Goal: Task Accomplishment & Management: Manage account settings

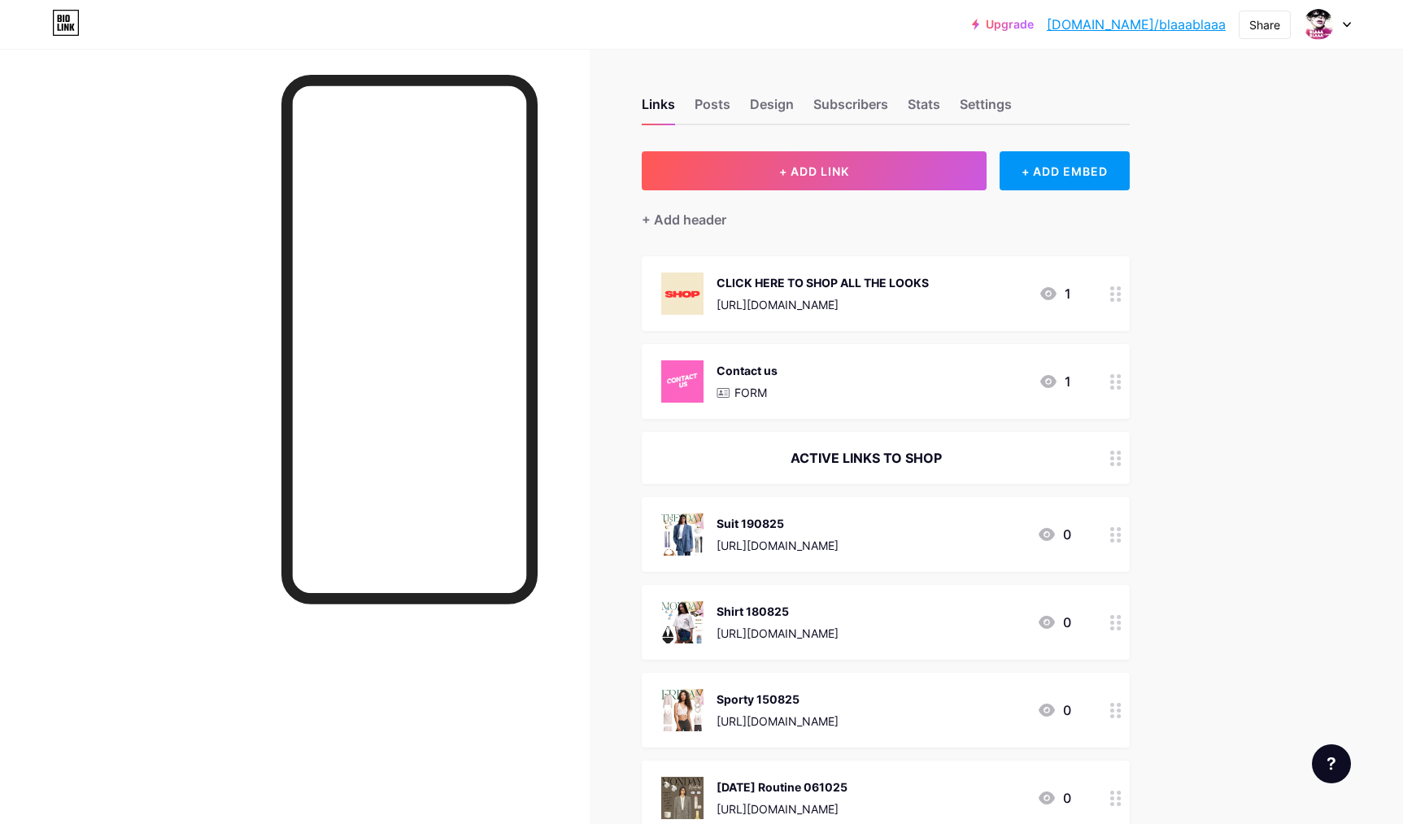
scroll to position [3, 0]
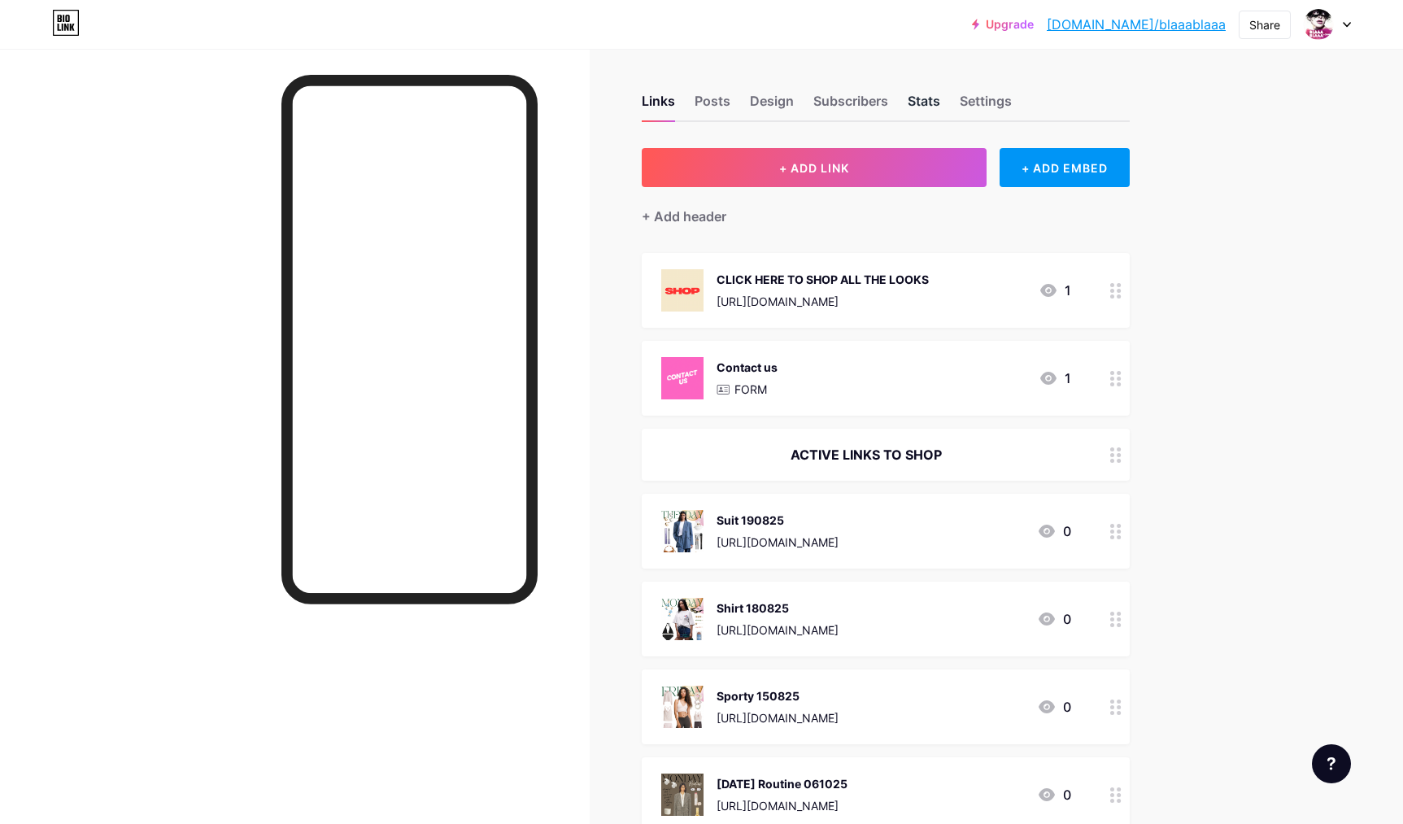
click at [919, 98] on div "Stats" at bounding box center [923, 105] width 33 height 29
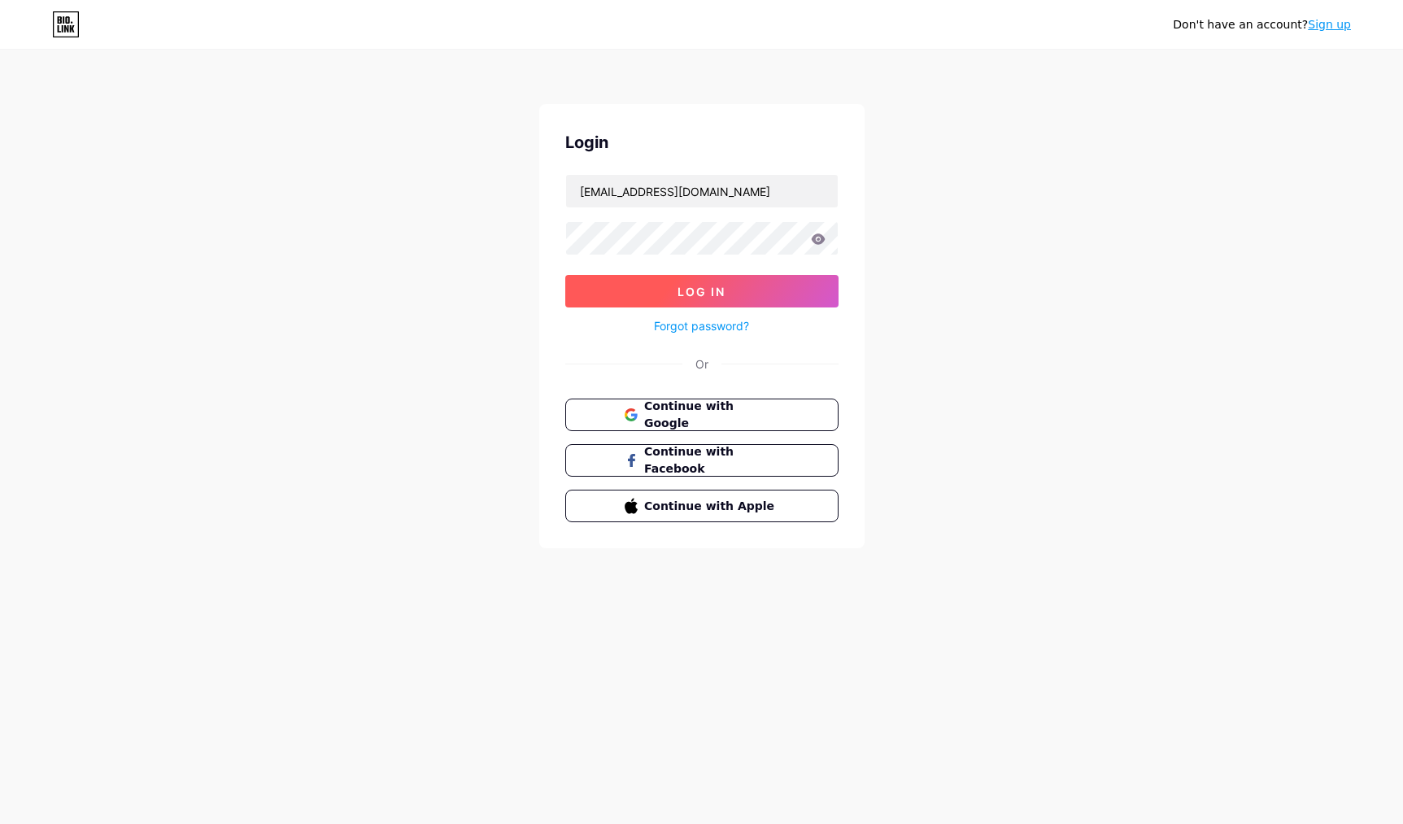
click at [688, 293] on span "Log In" at bounding box center [701, 292] width 48 height 14
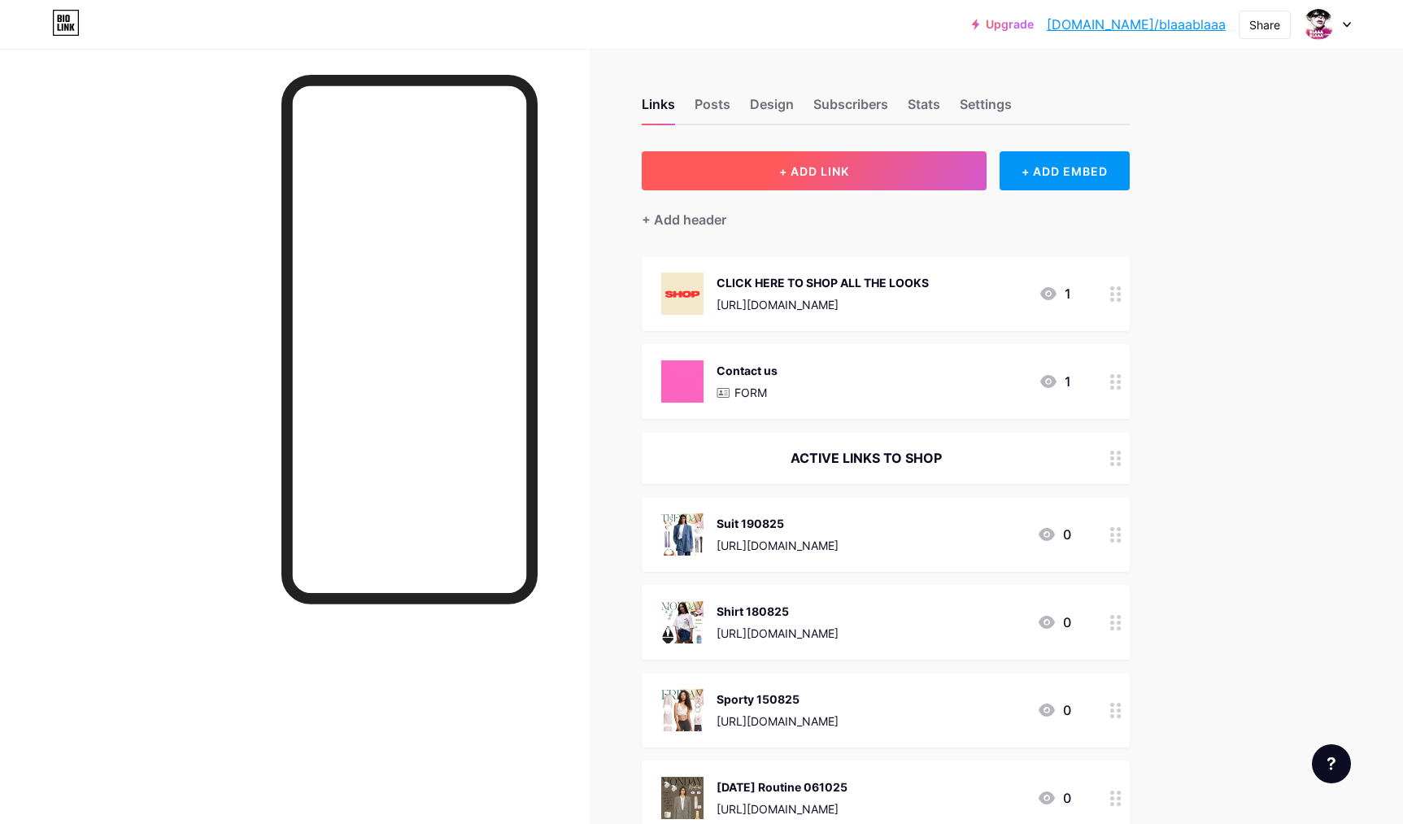
click at [790, 167] on span "+ ADD LINK" at bounding box center [814, 171] width 70 height 14
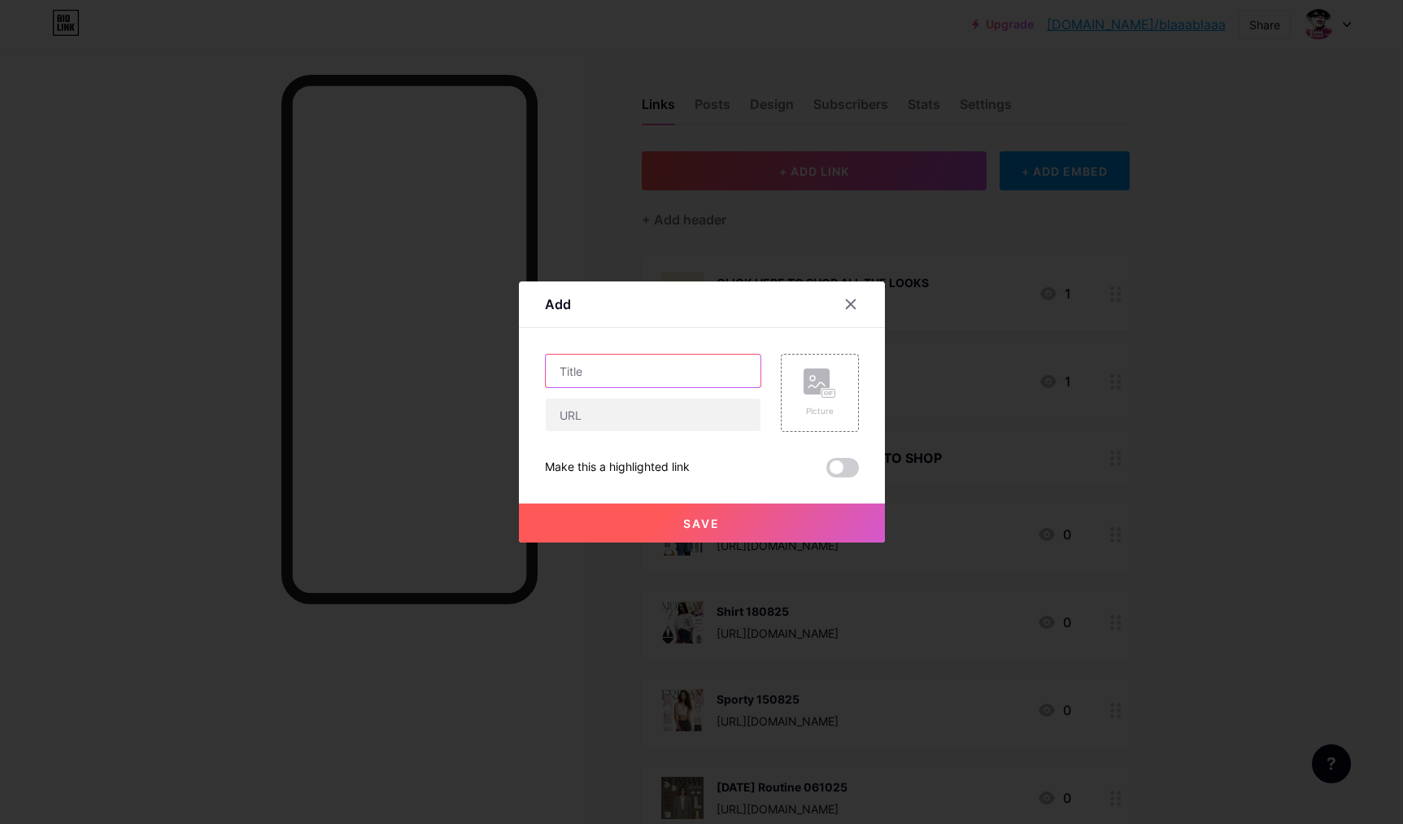
click at [637, 363] on input "text" at bounding box center [653, 371] width 215 height 33
type input "Weekend Outfit 101025"
click at [577, 411] on input "text" at bounding box center [653, 414] width 215 height 33
click at [567, 416] on input "text" at bounding box center [653, 414] width 215 height 33
paste input "https://liketk.it/5qLVV"
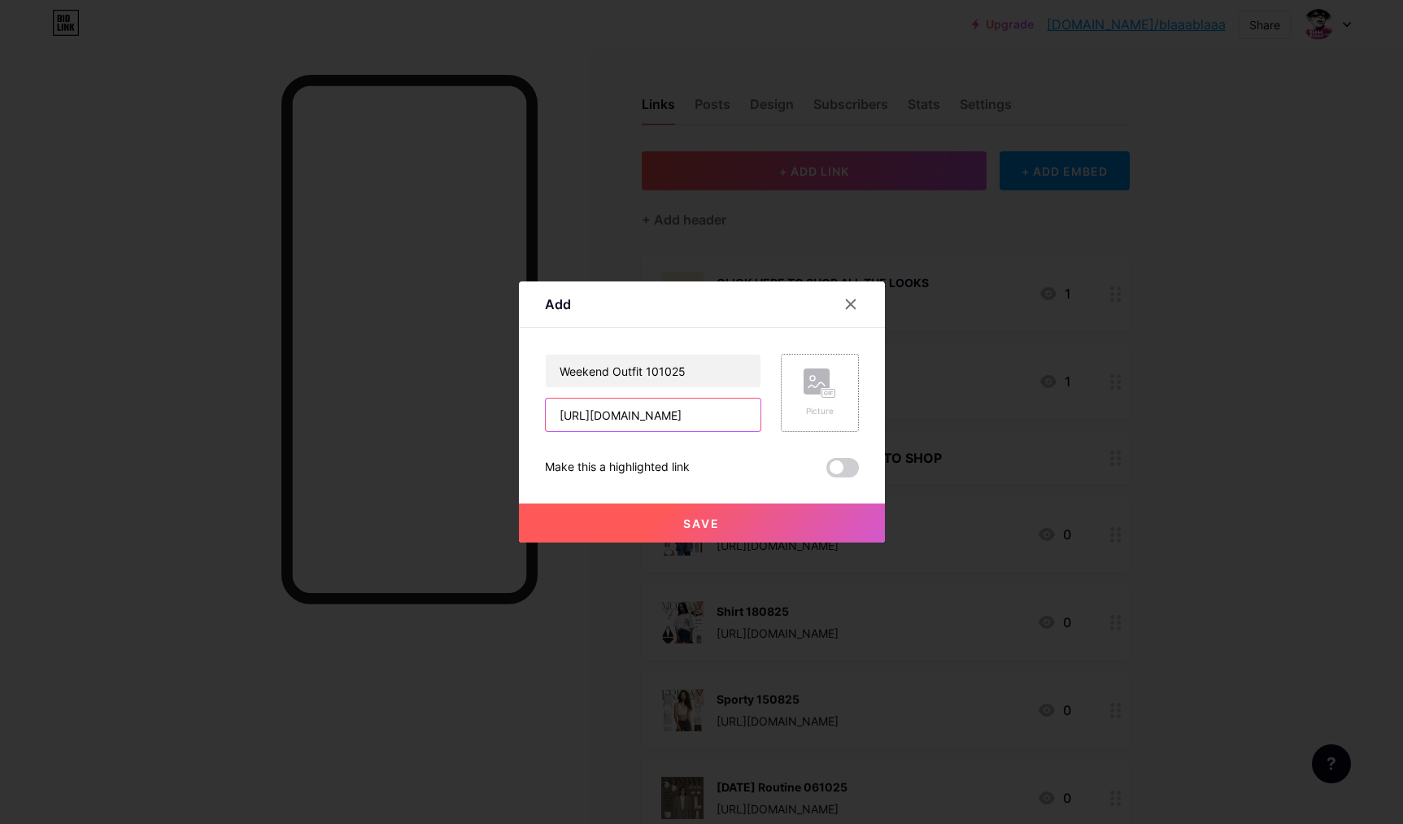
type input "https://liketk.it/5qLVV"
click at [819, 389] on rect at bounding box center [816, 381] width 26 height 26
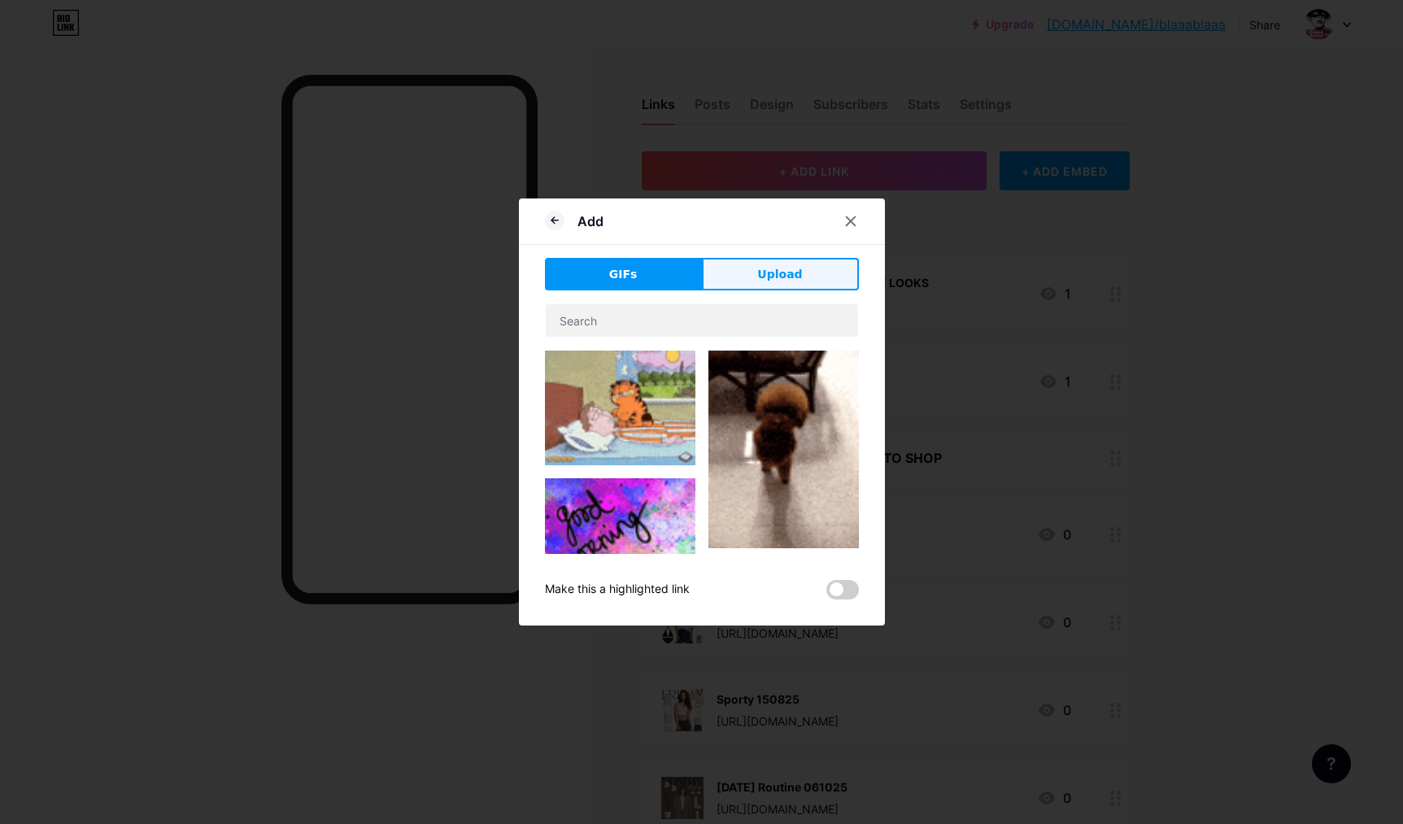
click at [758, 282] on button "Upload" at bounding box center [780, 274] width 157 height 33
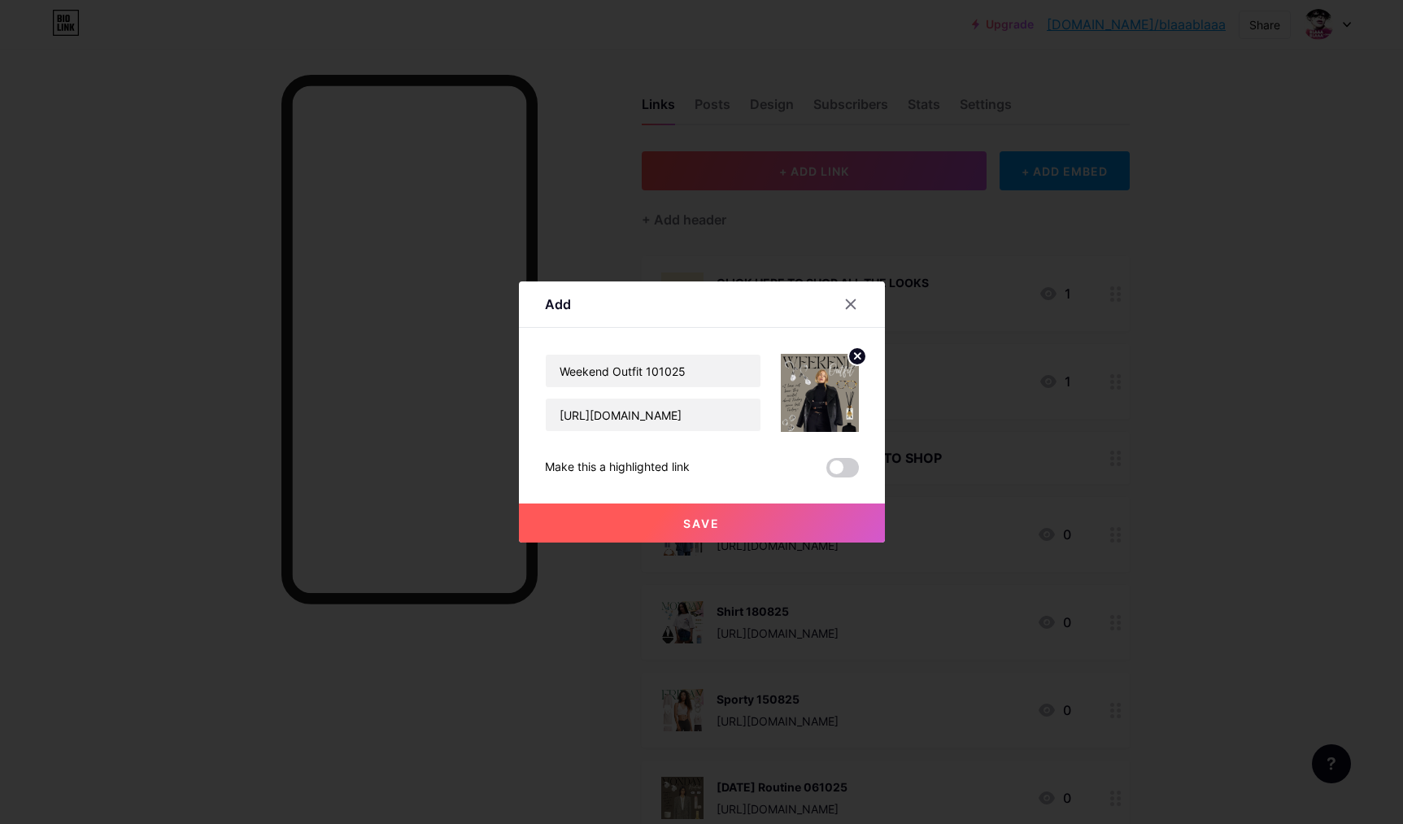
drag, startPoint x: 706, startPoint y: 520, endPoint x: 786, endPoint y: 518, distance: 79.7
click at [707, 521] on span "Save" at bounding box center [701, 523] width 37 height 14
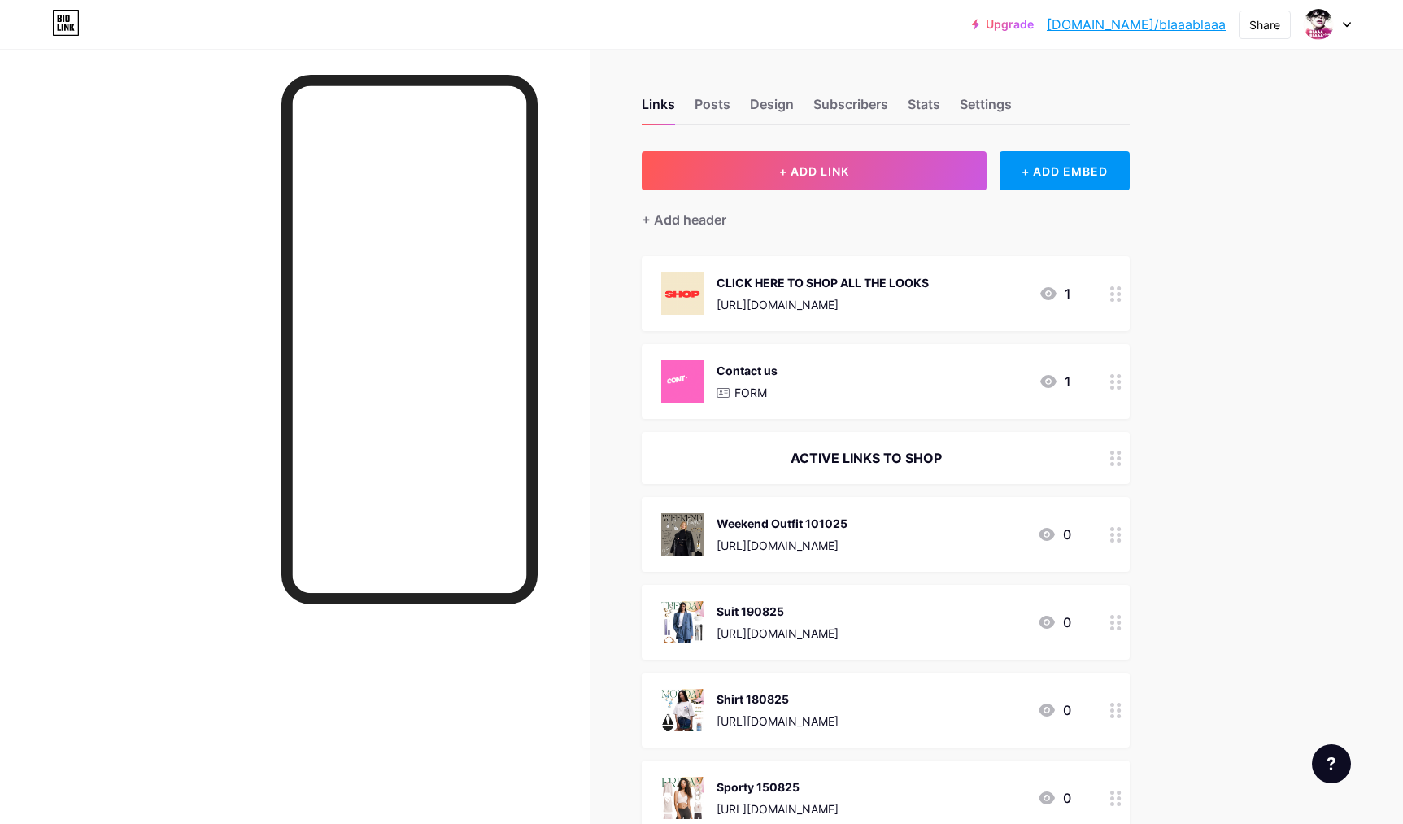
click at [752, 533] on div "Weekend Outfit 101025 https://liketk.it/5qLVV" at bounding box center [781, 534] width 131 height 42
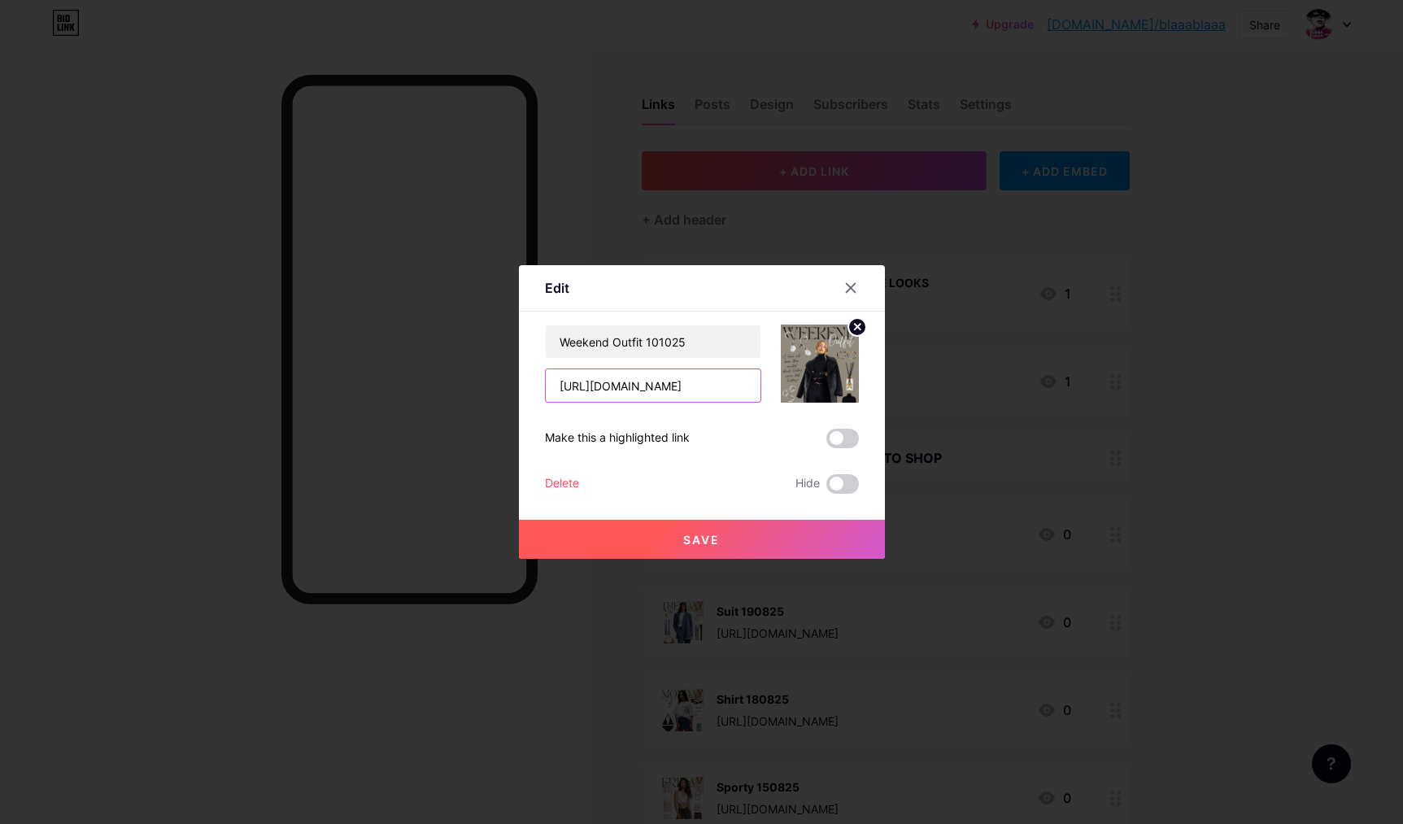
drag, startPoint x: 704, startPoint y: 383, endPoint x: 520, endPoint y: 341, distance: 188.6
click at [546, 369] on input "https://liketk.it/5qLVV" at bounding box center [653, 385] width 215 height 33
click at [629, 45] on div at bounding box center [701, 412] width 1403 height 824
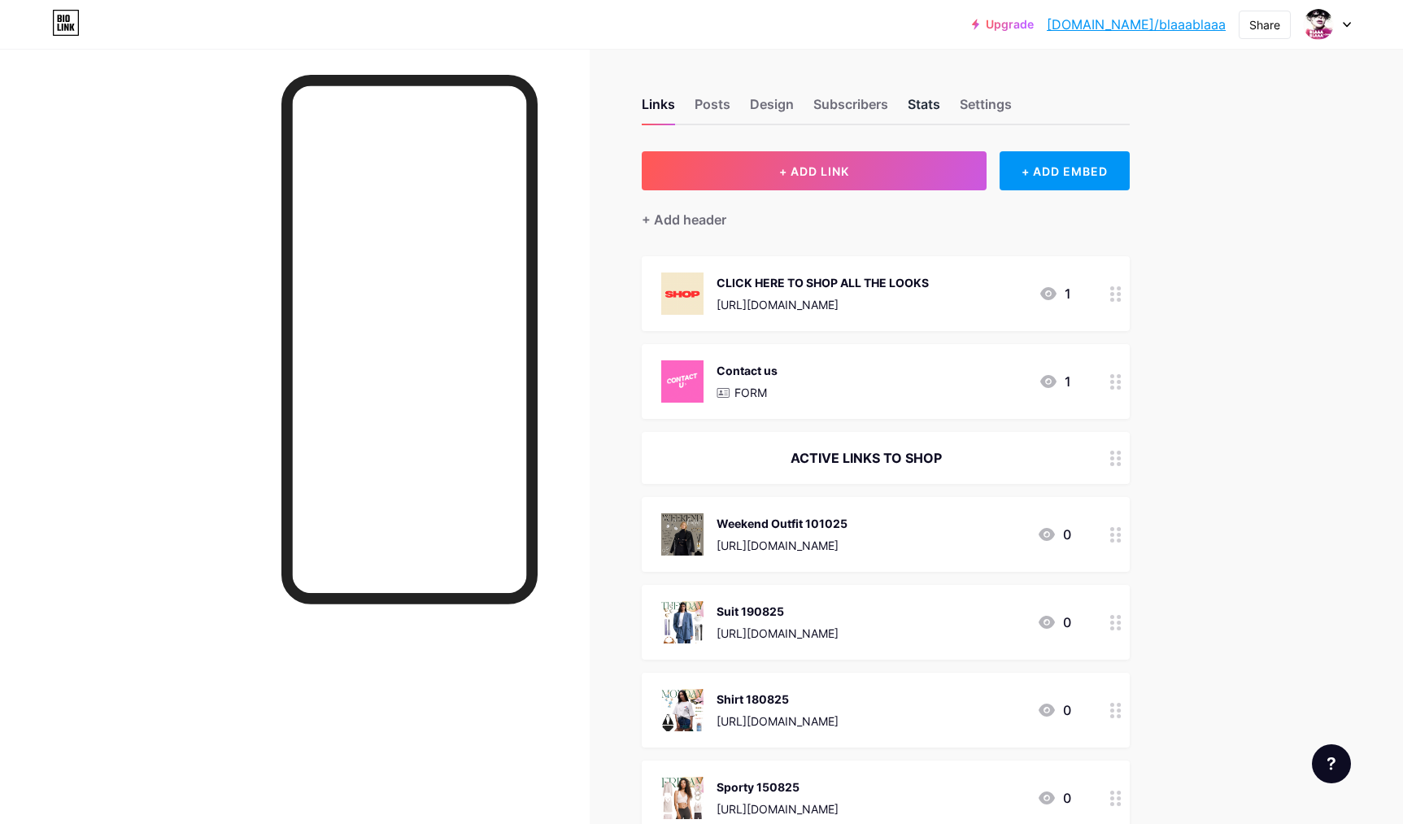
click at [918, 102] on div "Stats" at bounding box center [923, 108] width 33 height 29
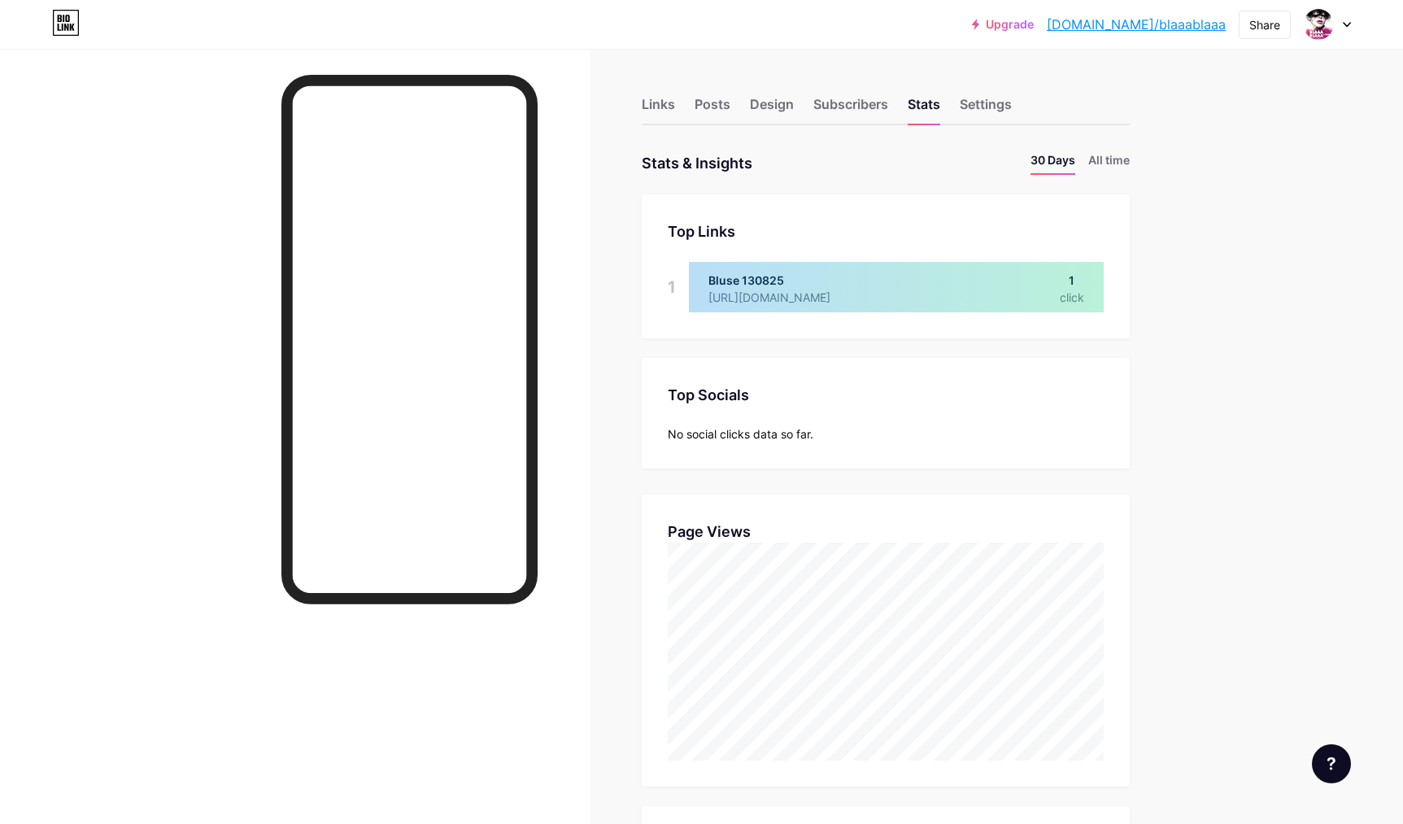
scroll to position [824, 1403]
click at [653, 101] on div "Links" at bounding box center [658, 108] width 33 height 29
